Goal: Transaction & Acquisition: Purchase product/service

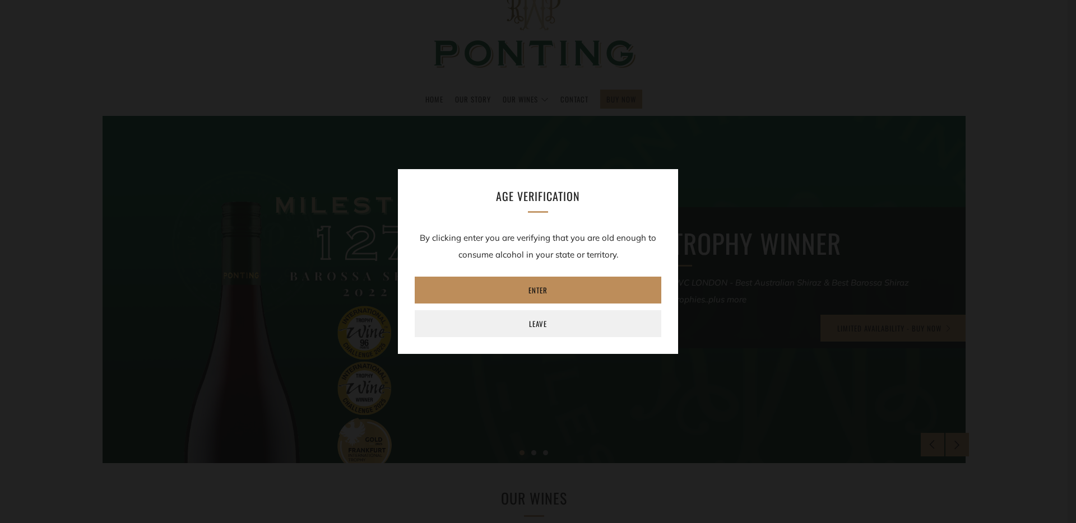
click at [549, 294] on link "Enter" at bounding box center [538, 290] width 247 height 27
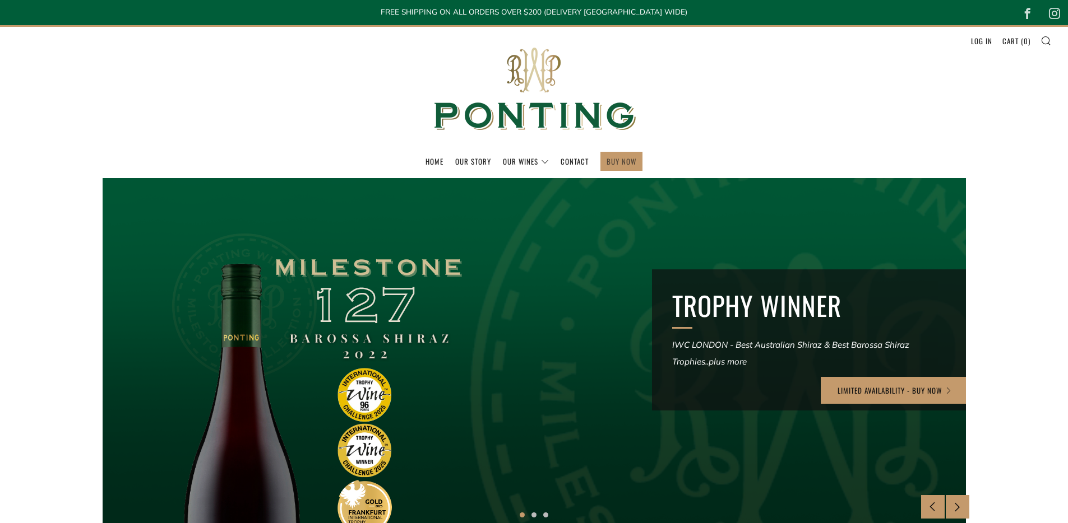
click at [628, 167] on link "BUY NOW" at bounding box center [621, 161] width 30 height 18
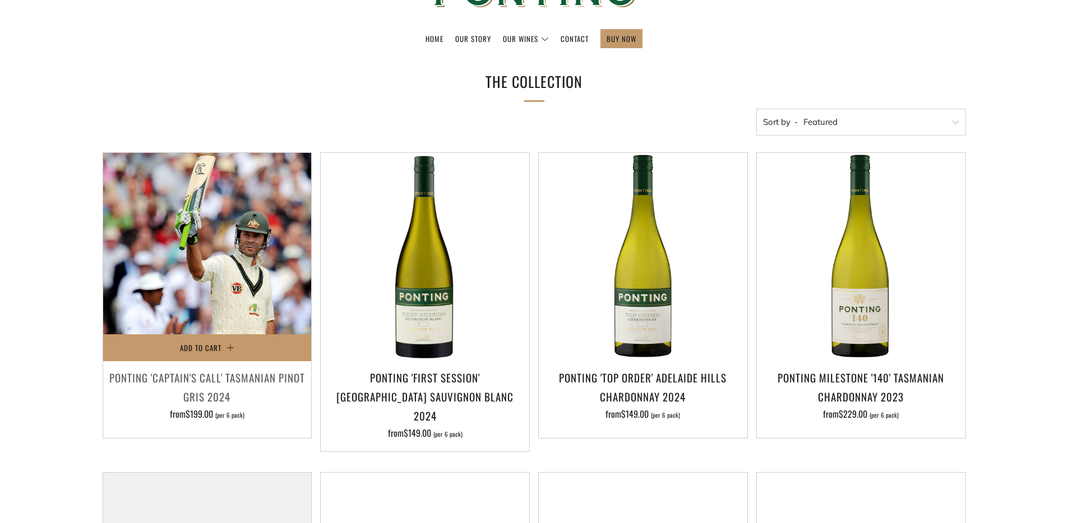
scroll to position [215, 0]
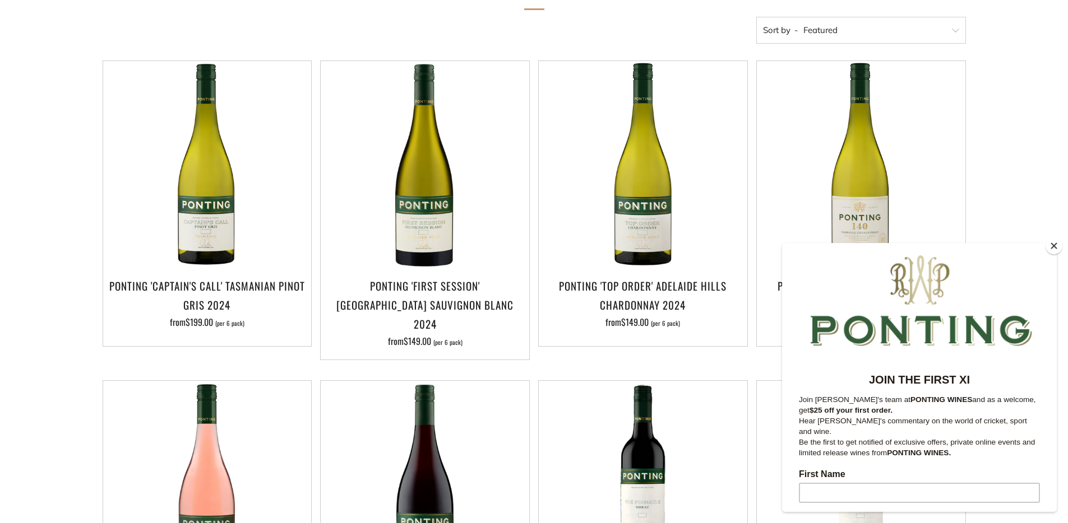
click at [1057, 242] on button "Close" at bounding box center [1053, 246] width 17 height 17
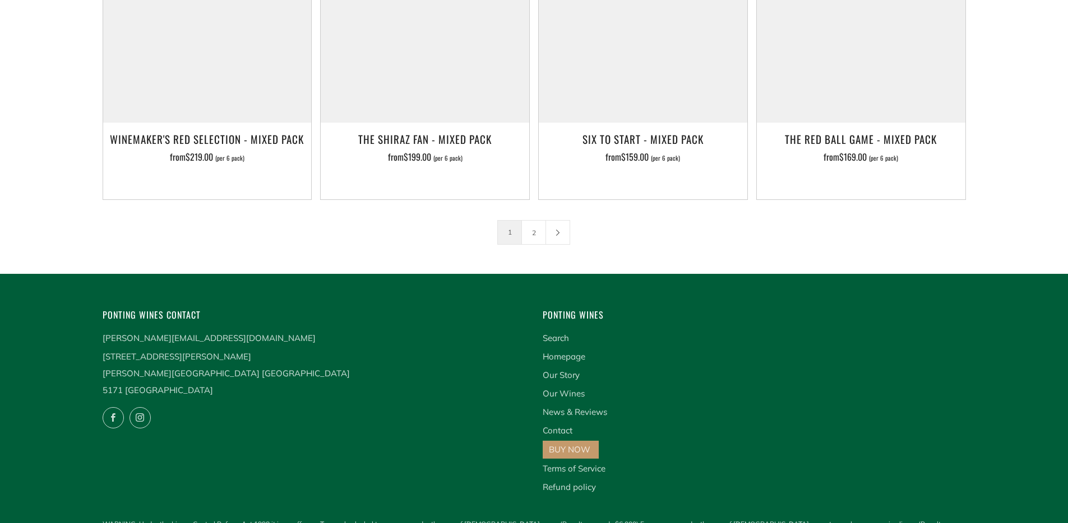
scroll to position [1938, 0]
